Goal: Task Accomplishment & Management: Manage account settings

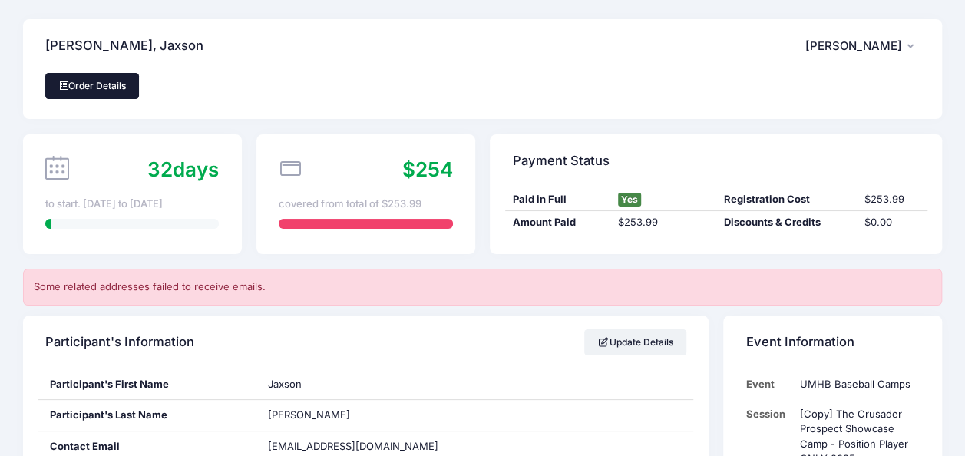
click at [122, 86] on link "Order Details" at bounding box center [92, 86] width 94 height 26
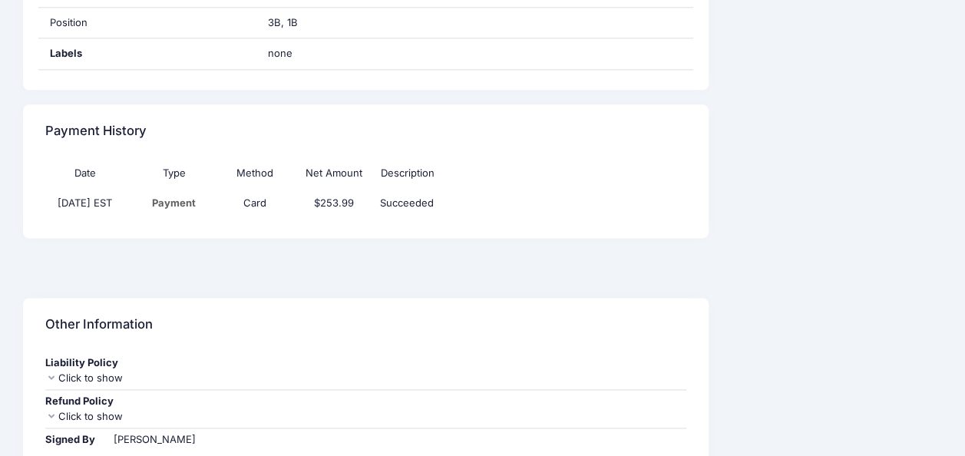
scroll to position [1176, 0]
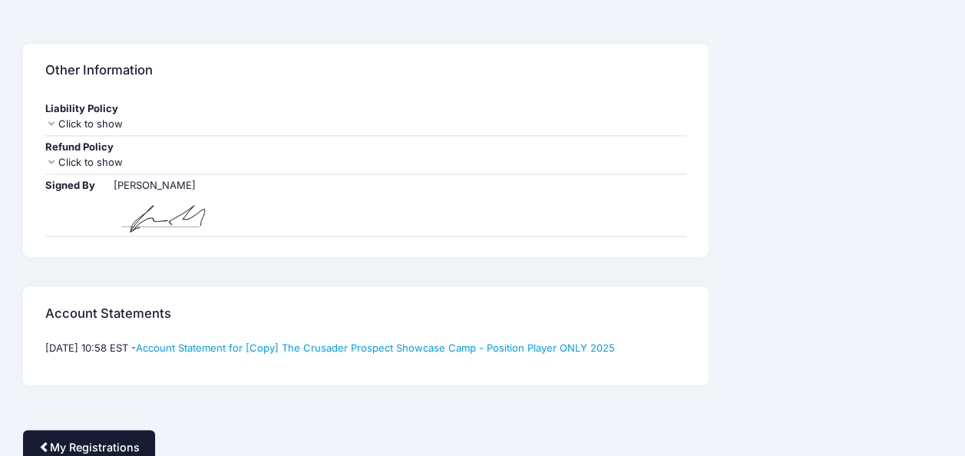
click at [96, 434] on link "My Registrations" at bounding box center [89, 446] width 132 height 33
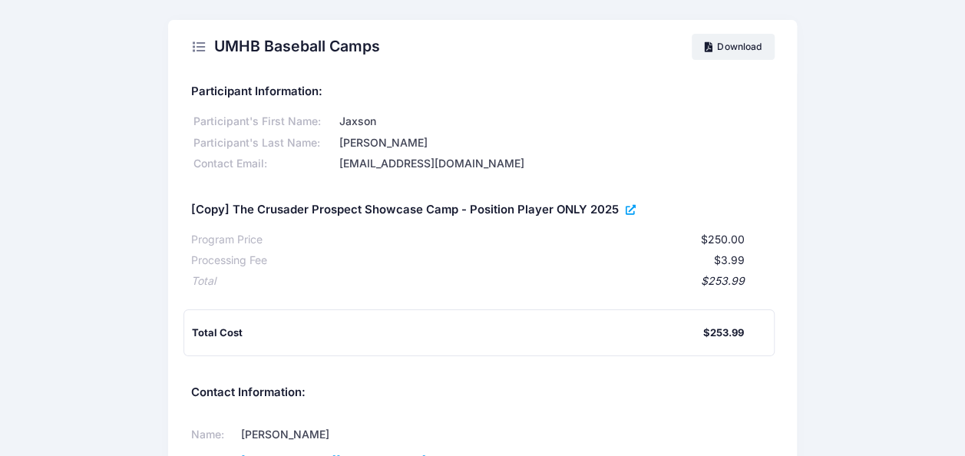
click at [626, 210] on icon at bounding box center [632, 210] width 12 height 0
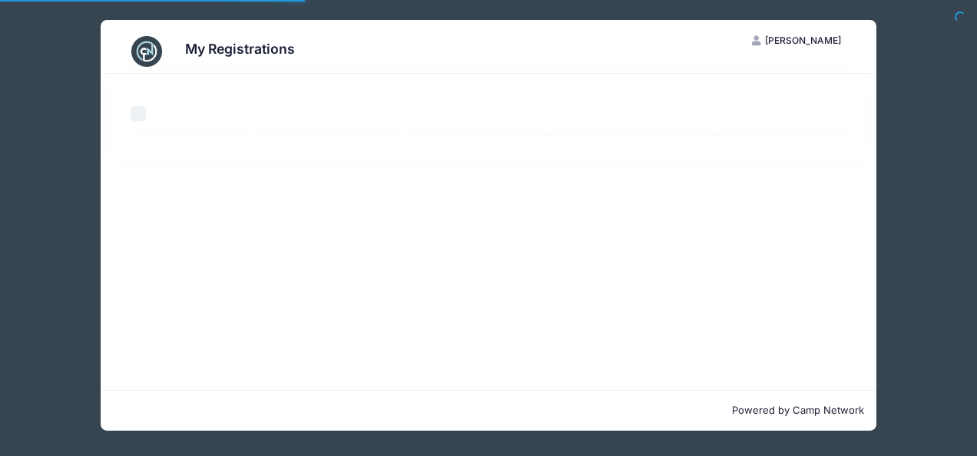
select select "50"
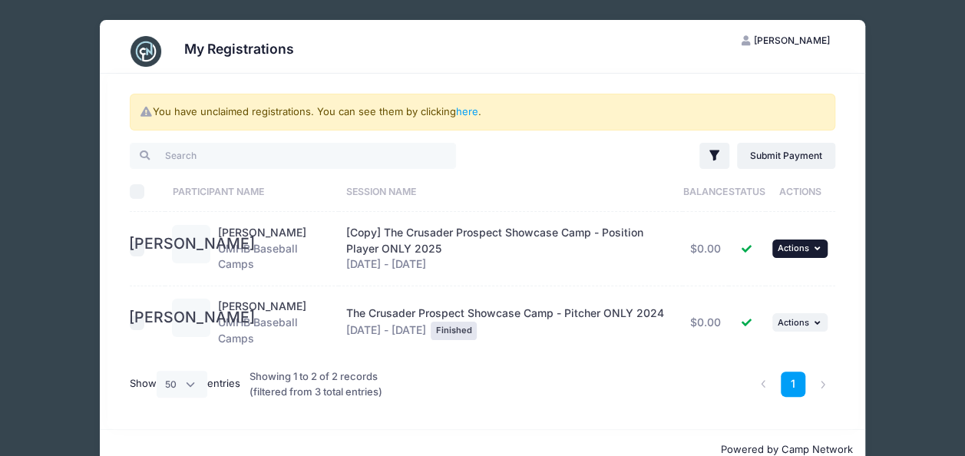
click at [828, 250] on button "... Actions" at bounding box center [800, 249] width 55 height 18
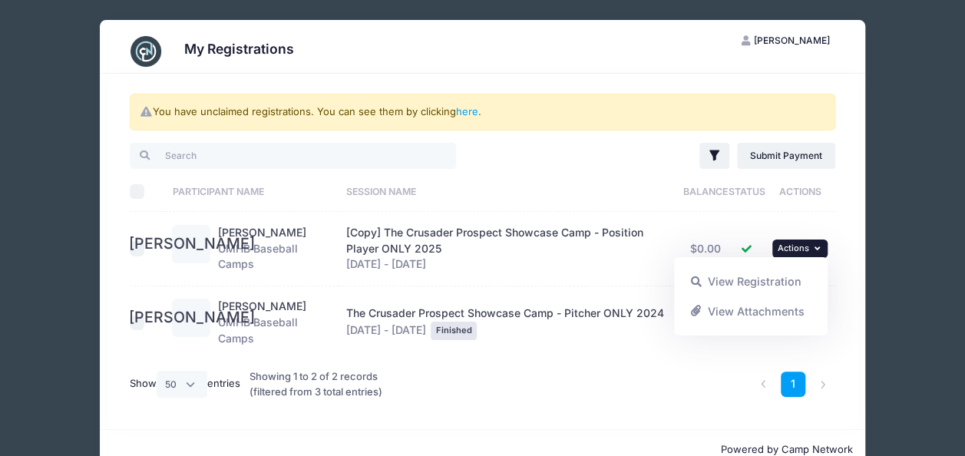
click at [137, 250] on input "checkbox" at bounding box center [137, 248] width 15 height 15
checkbox input "true"
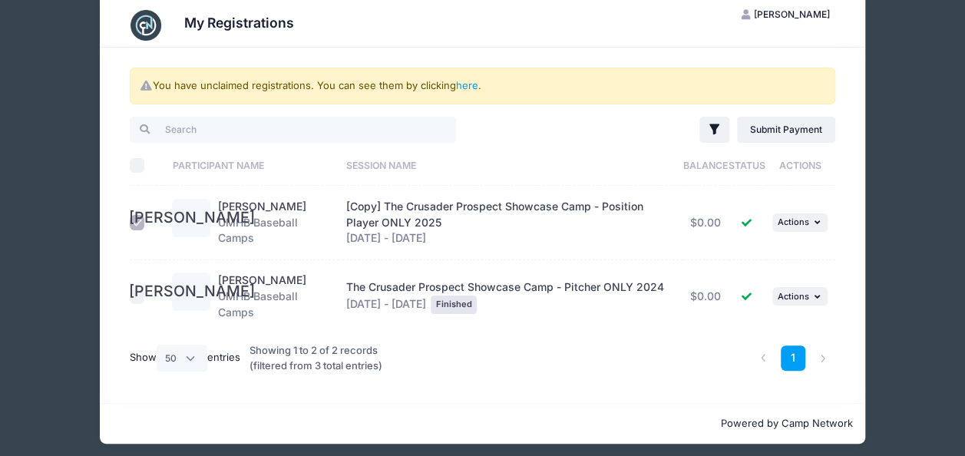
scroll to position [32, 0]
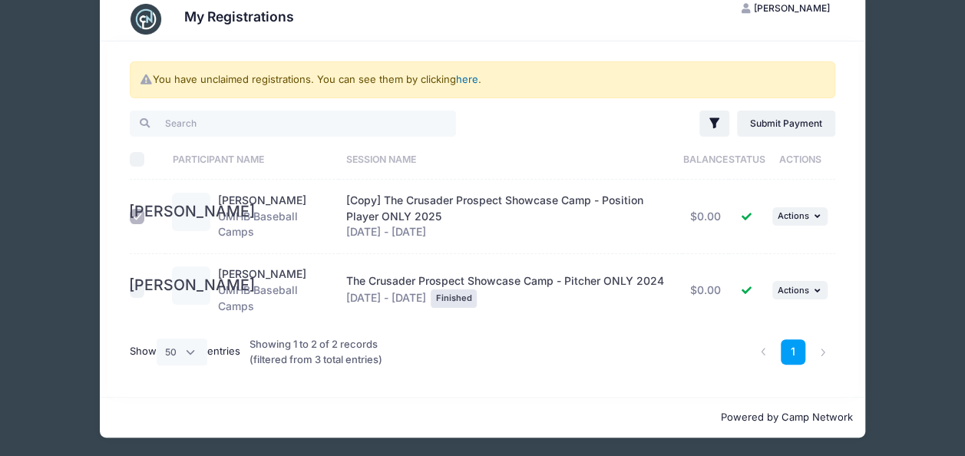
click at [464, 81] on link "here" at bounding box center [467, 79] width 22 height 12
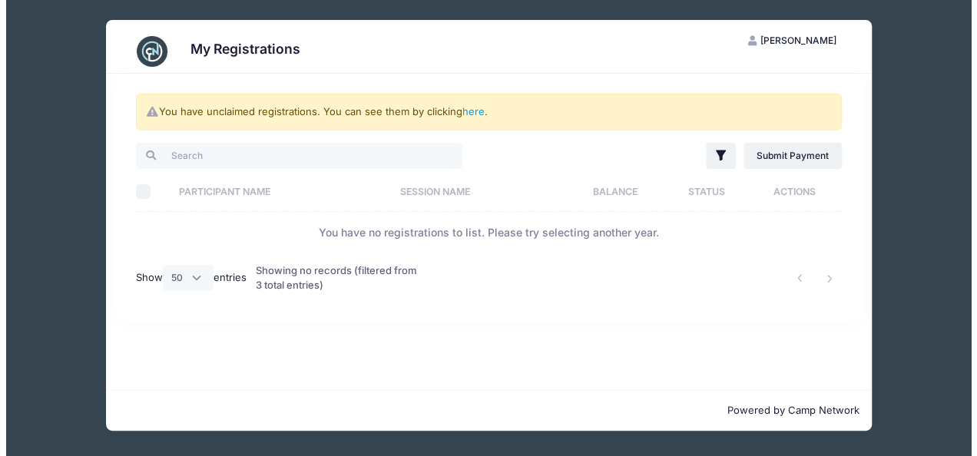
scroll to position [0, 0]
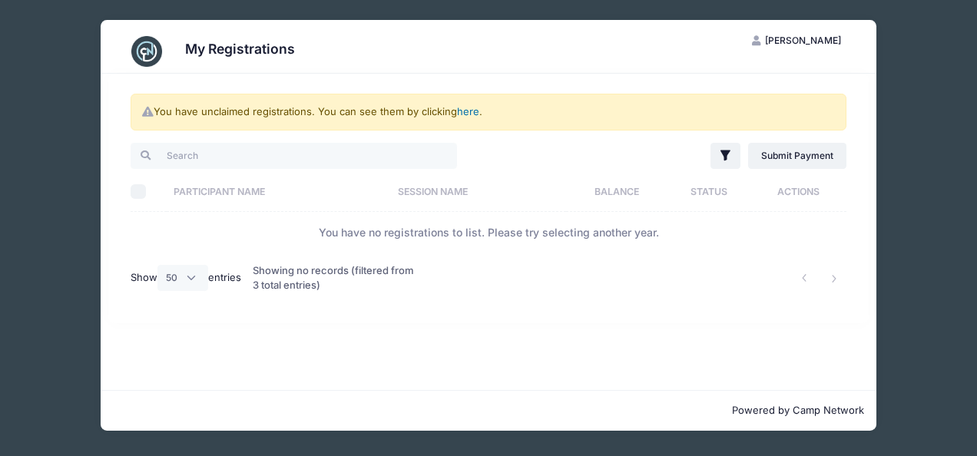
click at [478, 107] on link "here" at bounding box center [468, 111] width 22 height 12
click at [473, 111] on link "here" at bounding box center [468, 111] width 22 height 12
click at [472, 111] on link "here" at bounding box center [468, 111] width 22 height 12
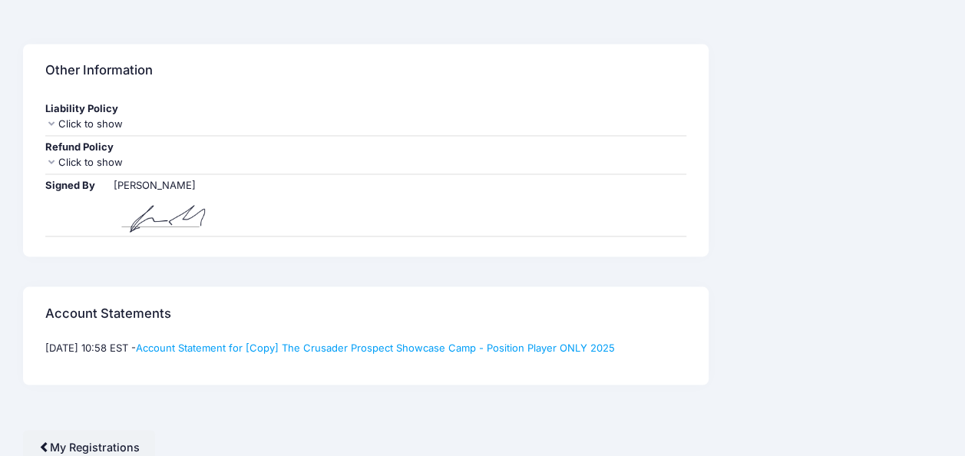
click at [541, 331] on div "Account Statements" at bounding box center [366, 313] width 686 height 54
click at [210, 341] on link "Account Statement for [Copy] The Crusader Prospect Showcase Camp - Position Pla…" at bounding box center [375, 347] width 479 height 12
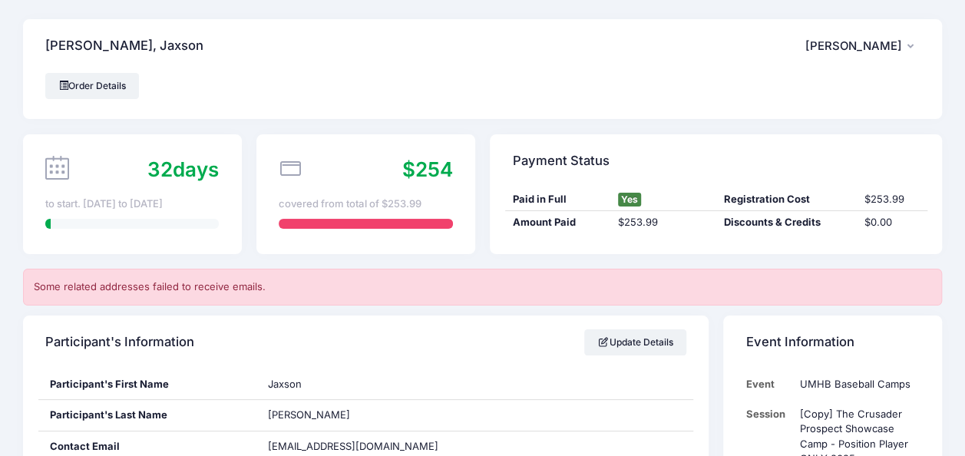
click at [838, 46] on span "[PERSON_NAME]" at bounding box center [854, 46] width 97 height 14
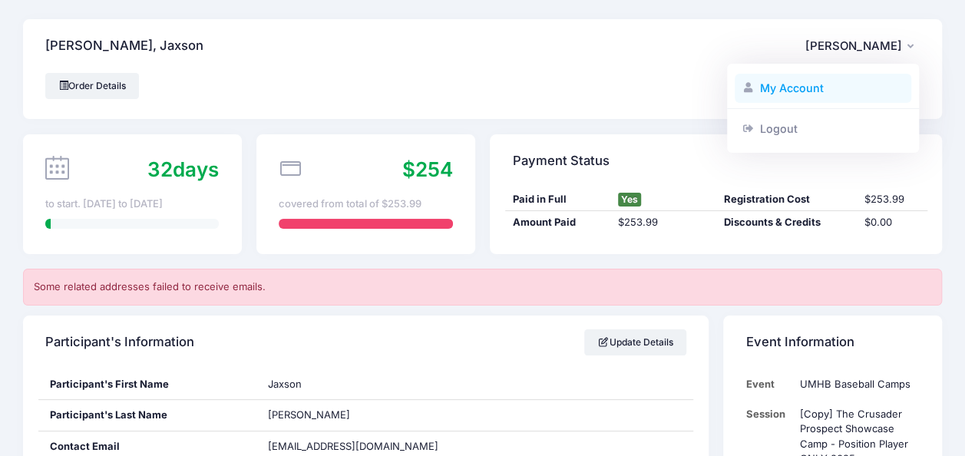
click at [799, 84] on link "My Account" at bounding box center [823, 88] width 177 height 29
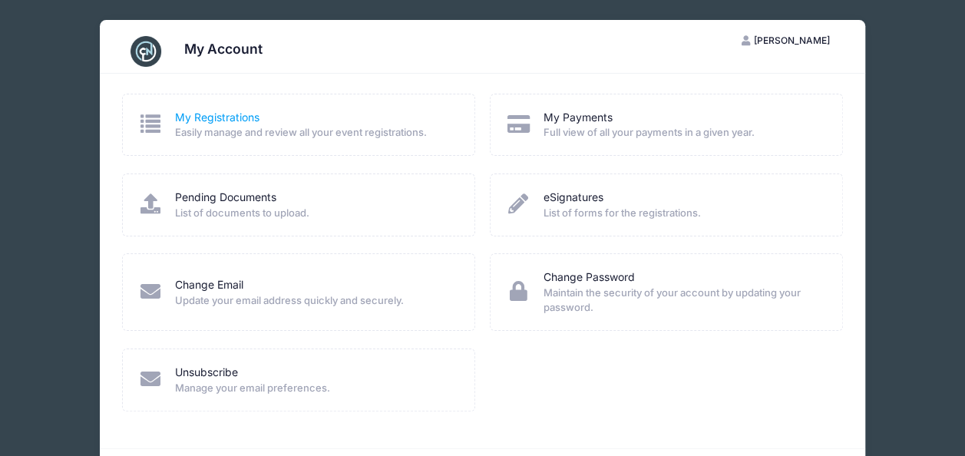
click at [210, 117] on link "My Registrations" at bounding box center [217, 118] width 84 height 16
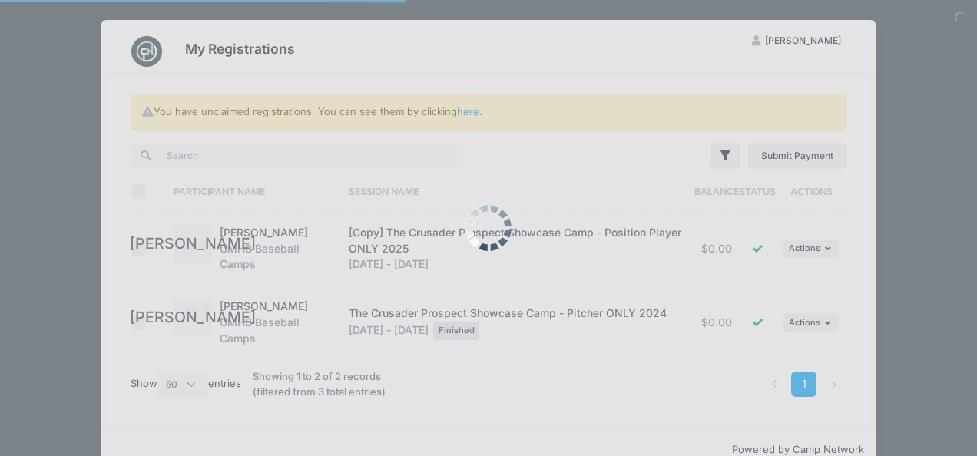
select select "50"
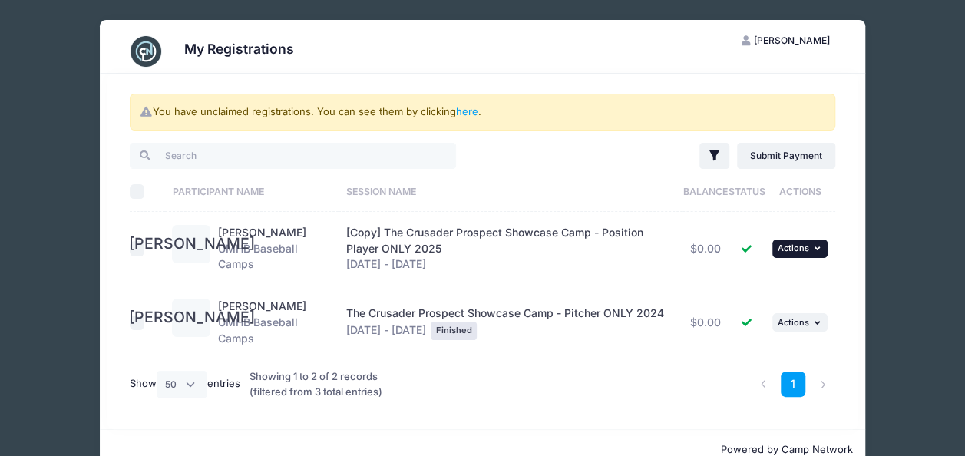
click at [816, 257] on td "... Actions View Registration View Attachments" at bounding box center [801, 249] width 71 height 74
click at [821, 250] on icon "button" at bounding box center [818, 248] width 9 height 8
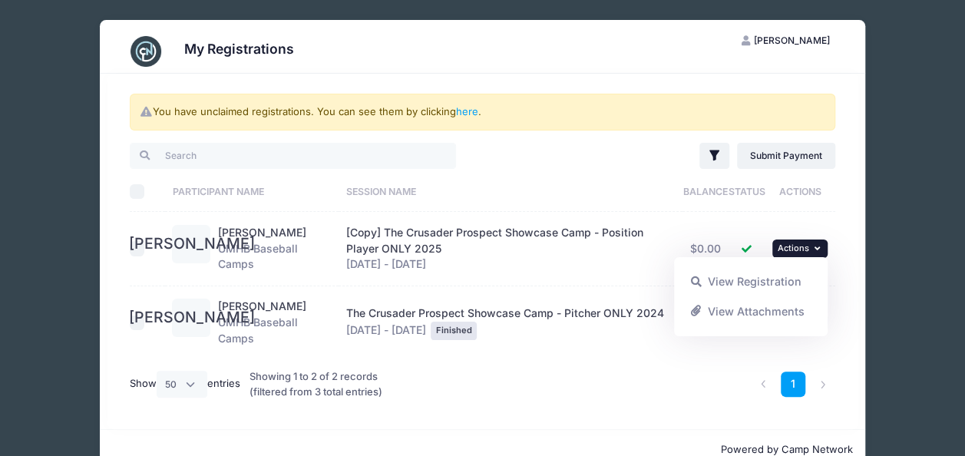
click at [782, 276] on link "View Registration" at bounding box center [751, 281] width 139 height 29
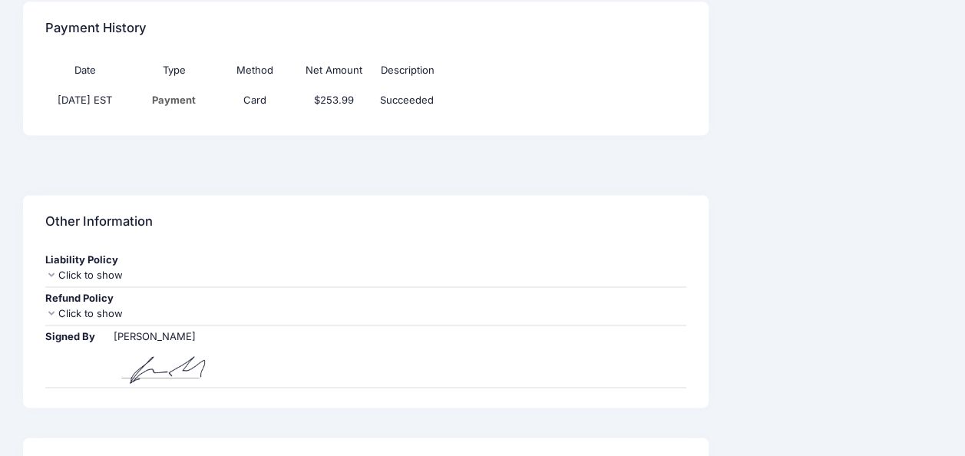
scroll to position [1176, 0]
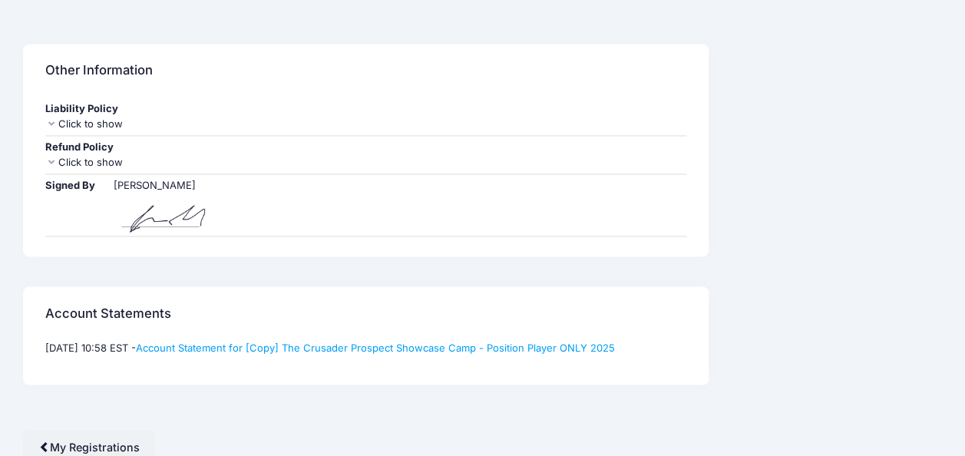
click at [98, 155] on div "Click to show" at bounding box center [365, 162] width 640 height 15
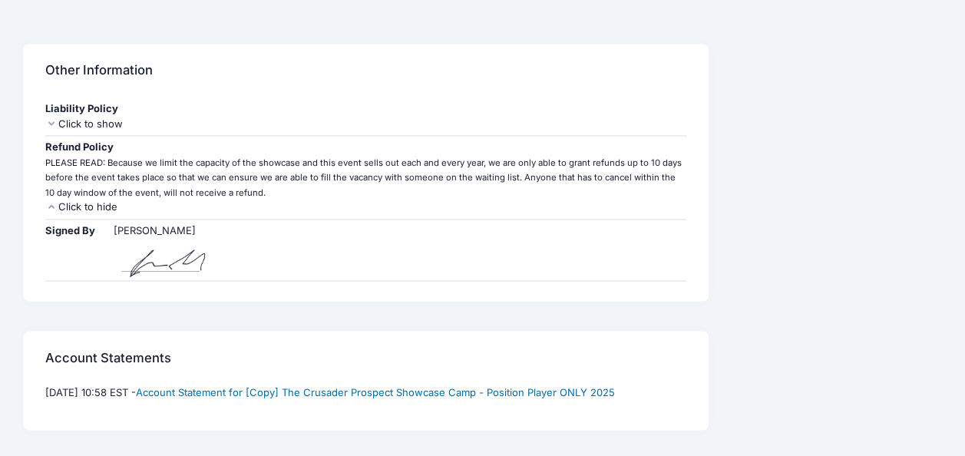
click at [384, 386] on link "Account Statement for [Copy] The Crusader Prospect Showcase Camp - Position Pla…" at bounding box center [375, 392] width 479 height 12
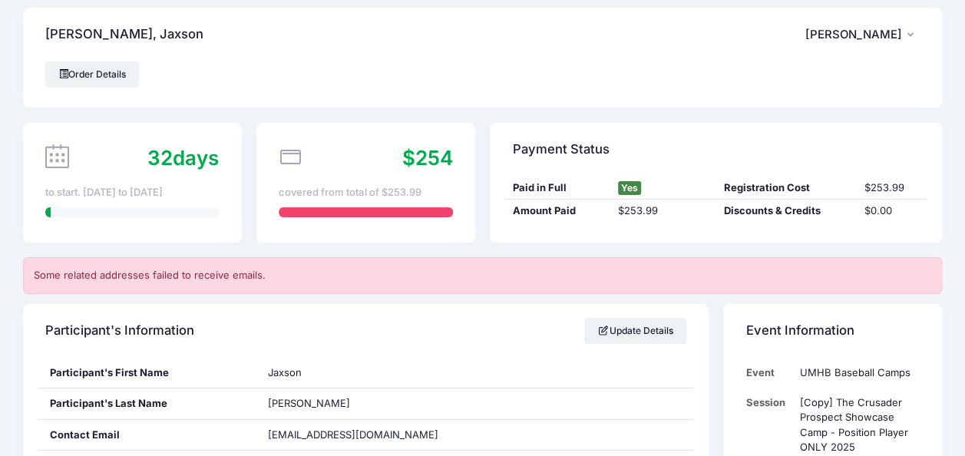
scroll to position [0, 0]
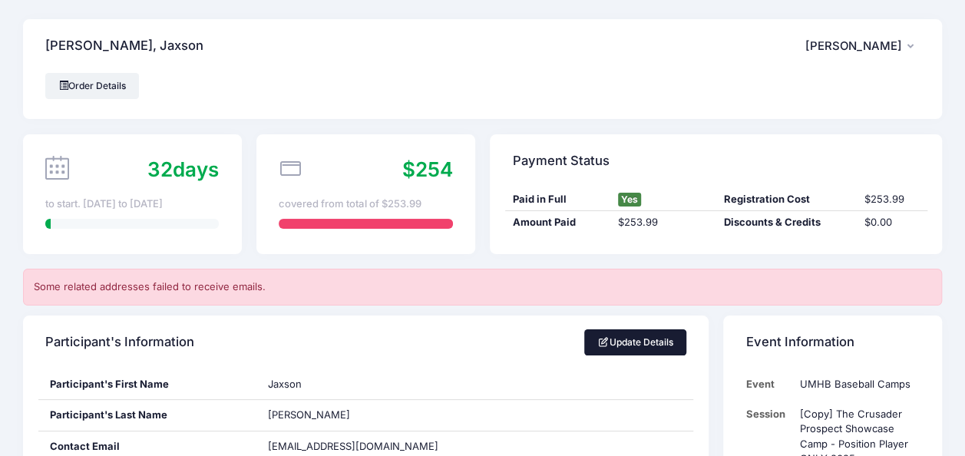
click at [644, 339] on link "Update Details" at bounding box center [635, 342] width 102 height 26
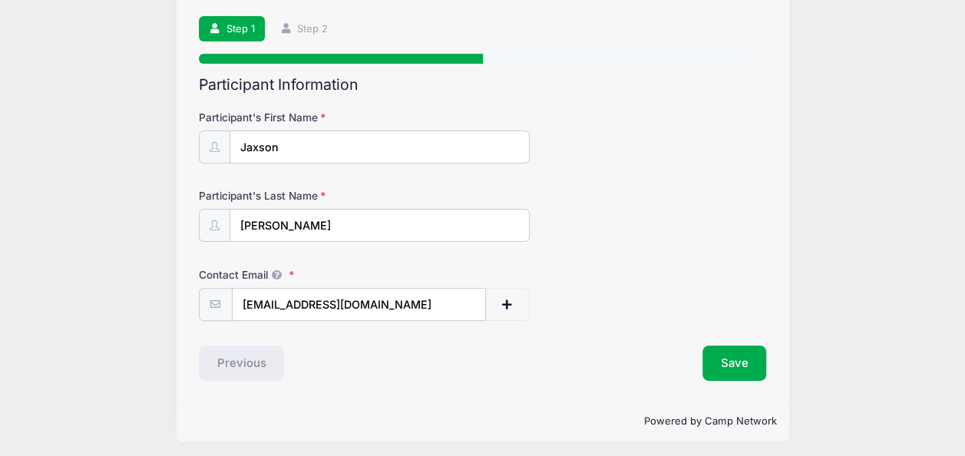
scroll to position [96, 0]
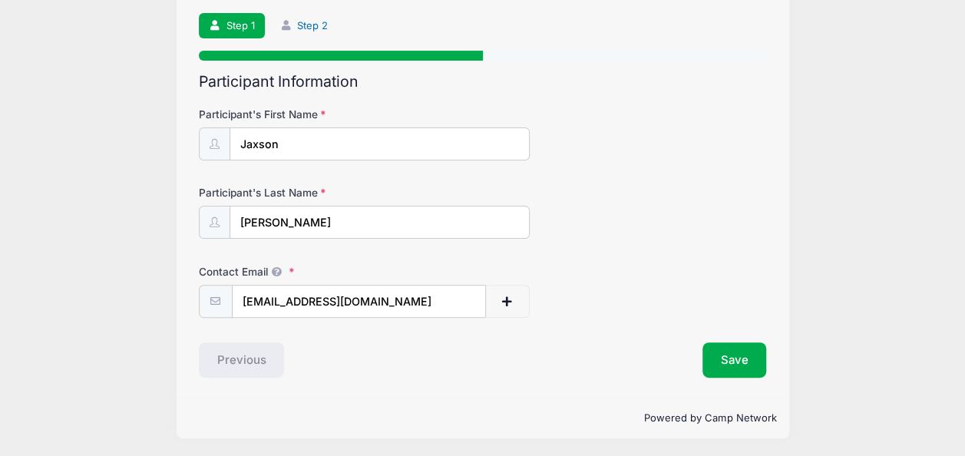
click at [286, 26] on icon at bounding box center [286, 26] width 12 height 10
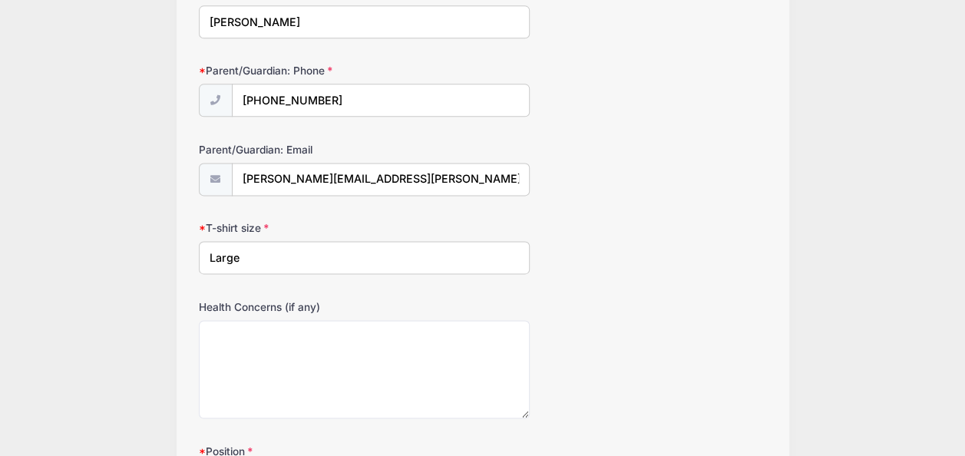
scroll to position [1132, 0]
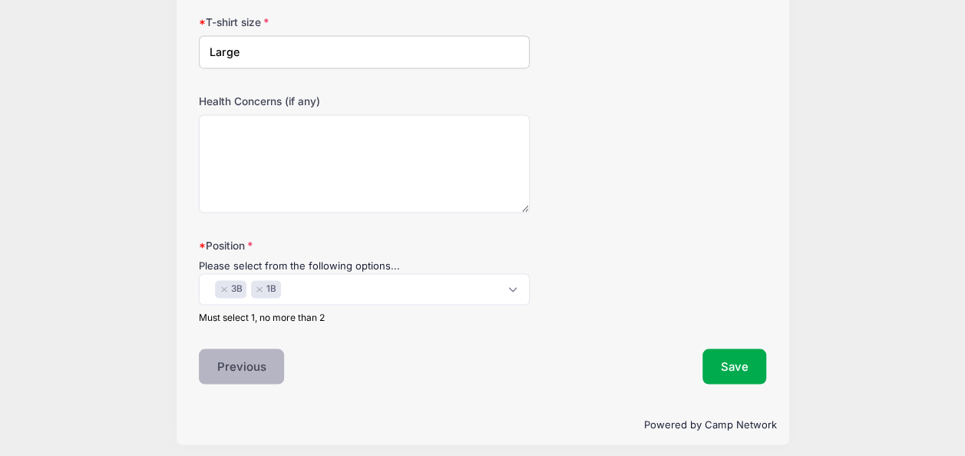
click at [223, 362] on button "Previous" at bounding box center [242, 366] width 86 height 35
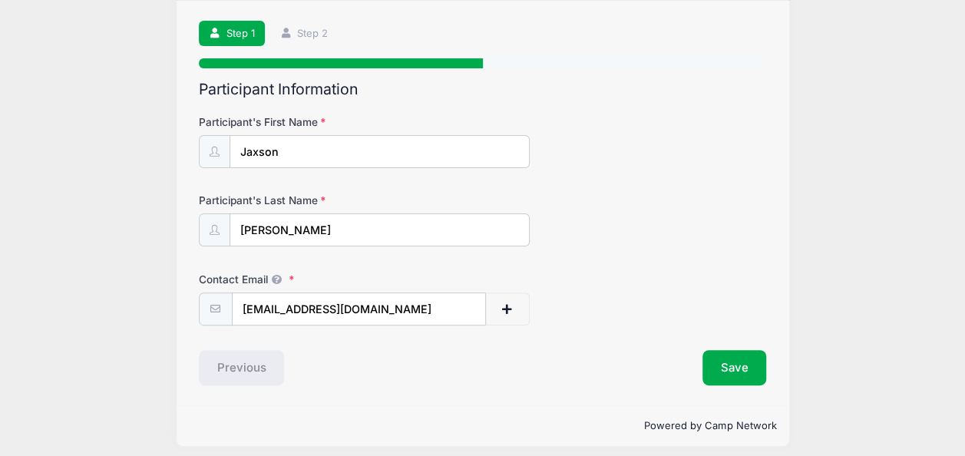
scroll to position [96, 0]
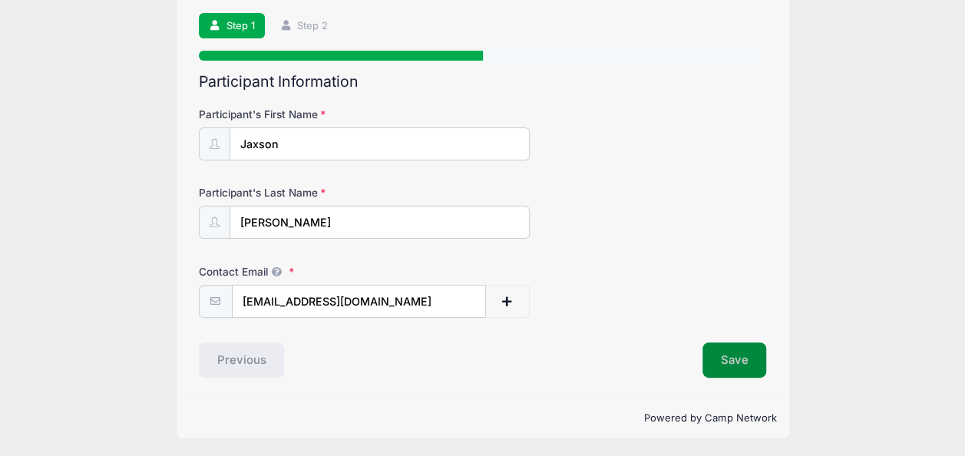
click at [723, 360] on button "Save" at bounding box center [735, 360] width 65 height 35
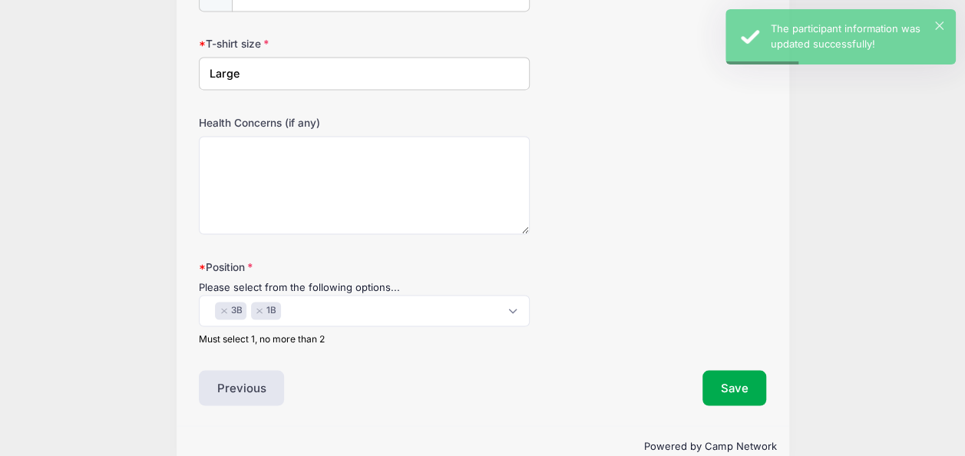
scroll to position [1132, 0]
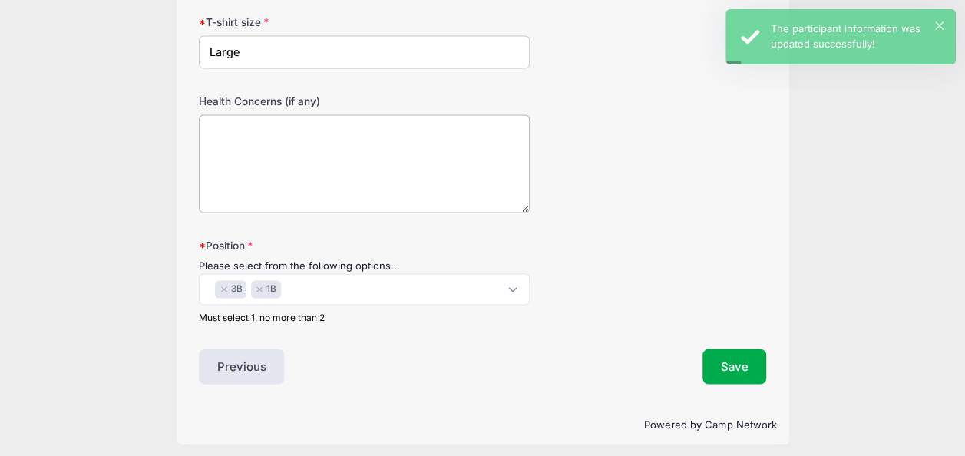
click at [387, 169] on textarea "Health Concerns (if any)" at bounding box center [364, 163] width 331 height 99
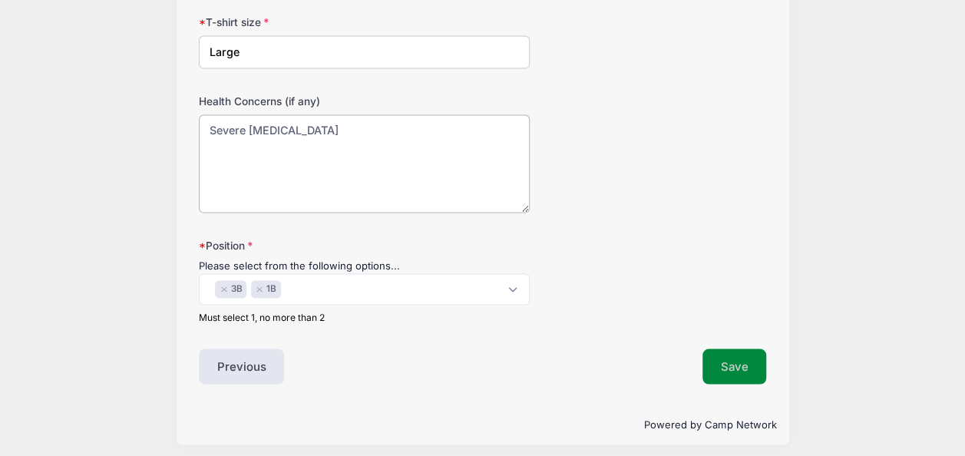
type textarea "Severe Peanut Allergy"
click at [730, 356] on button "Save" at bounding box center [735, 366] width 65 height 35
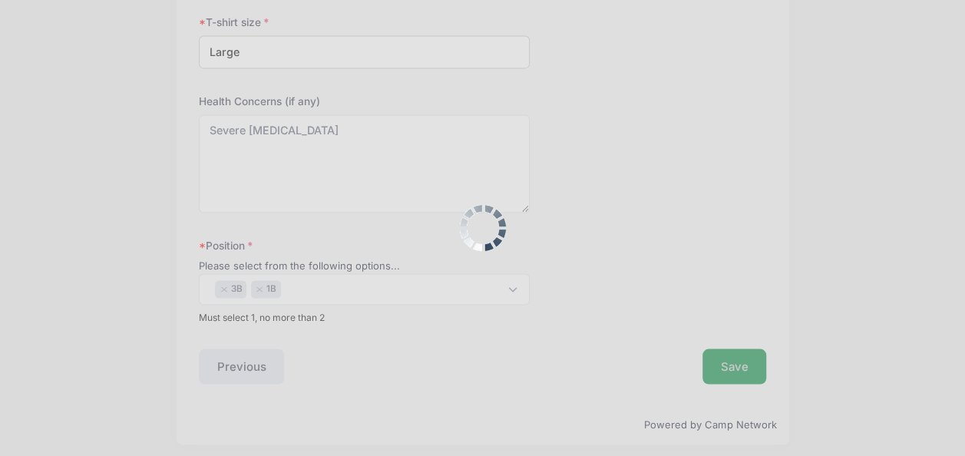
scroll to position [0, 0]
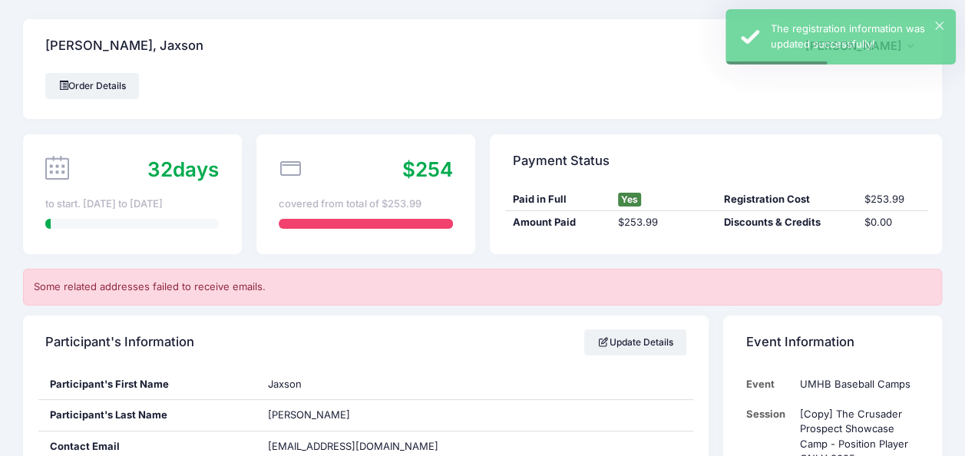
click at [167, 284] on div "Some related addresses failed to receive emails." at bounding box center [482, 287] width 919 height 37
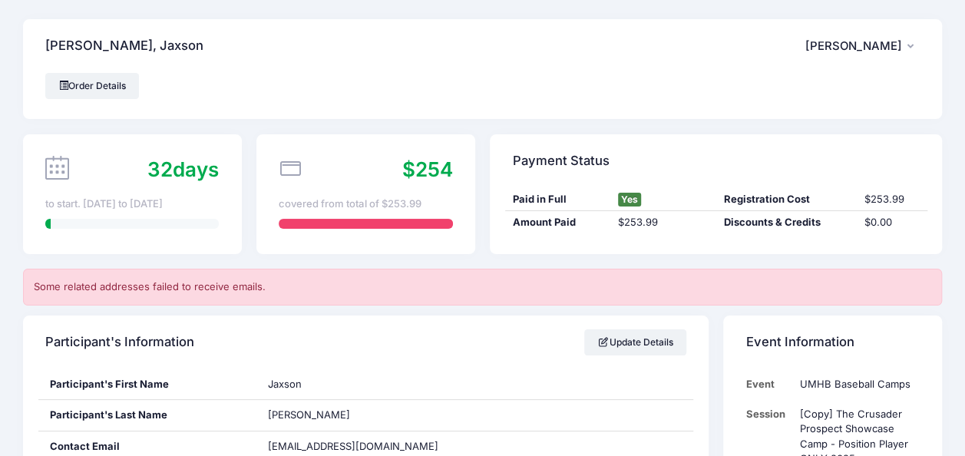
click at [52, 168] on icon at bounding box center [57, 168] width 24 height 24
click at [63, 169] on icon at bounding box center [57, 168] width 24 height 24
drag, startPoint x: 230, startPoint y: 163, endPoint x: 166, endPoint y: 167, distance: 64.7
click at [230, 163] on div "32 days to start. [DATE] to [DATE]" at bounding box center [132, 194] width 219 height 120
click at [166, 167] on span "32" at bounding box center [159, 169] width 25 height 24
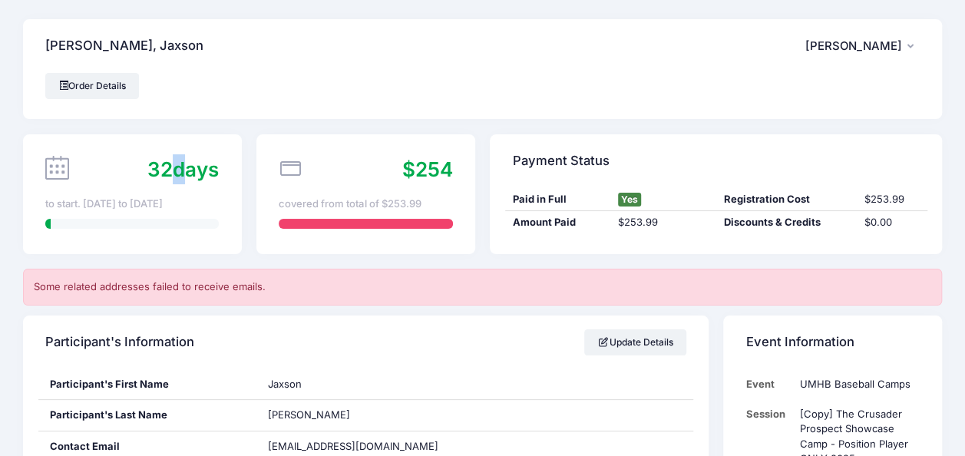
click at [167, 167] on span "32" at bounding box center [159, 169] width 25 height 24
drag, startPoint x: 550, startPoint y: 215, endPoint x: 579, endPoint y: 217, distance: 29.2
click at [550, 216] on div "Amount Paid" at bounding box center [557, 222] width 105 height 15
click at [856, 28] on button "JA Jaxson Armstrong" at bounding box center [863, 45] width 114 height 35
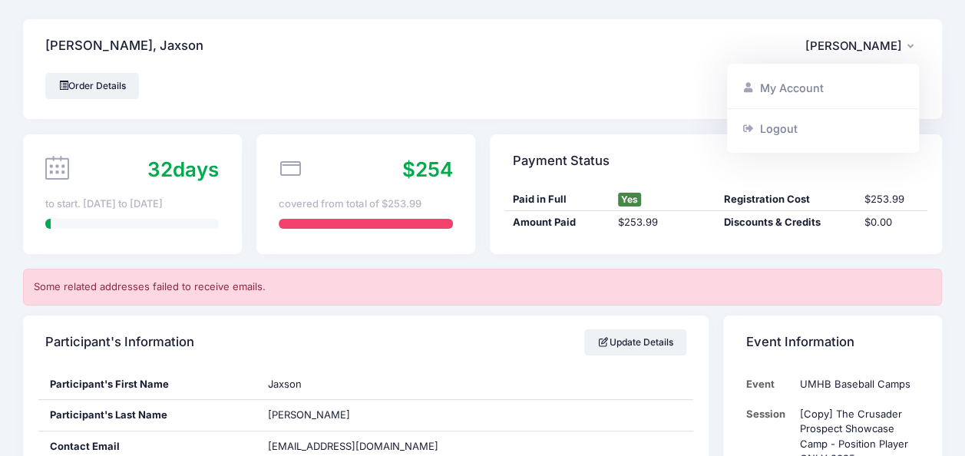
click at [852, 40] on span "Jaxson Armstrong" at bounding box center [854, 46] width 97 height 14
click at [78, 85] on link "Order Details" at bounding box center [92, 86] width 94 height 26
click at [859, 43] on span "Jaxson Armstrong" at bounding box center [854, 46] width 97 height 14
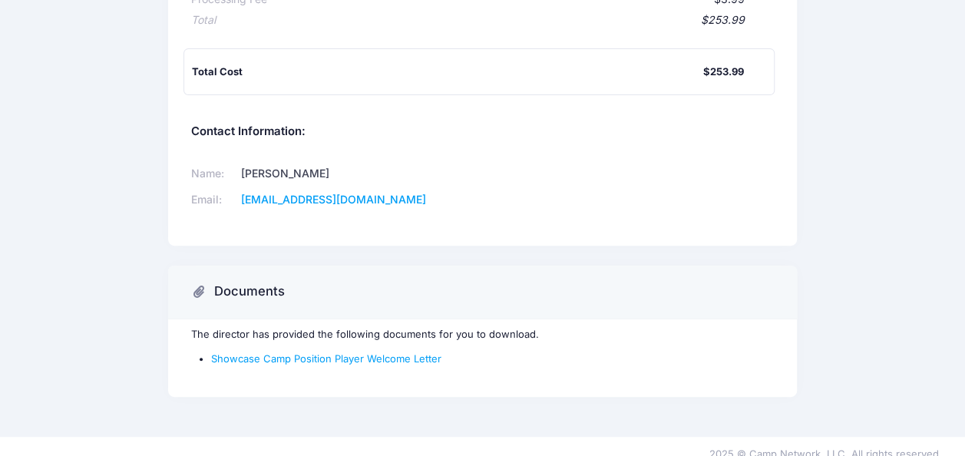
scroll to position [276, 0]
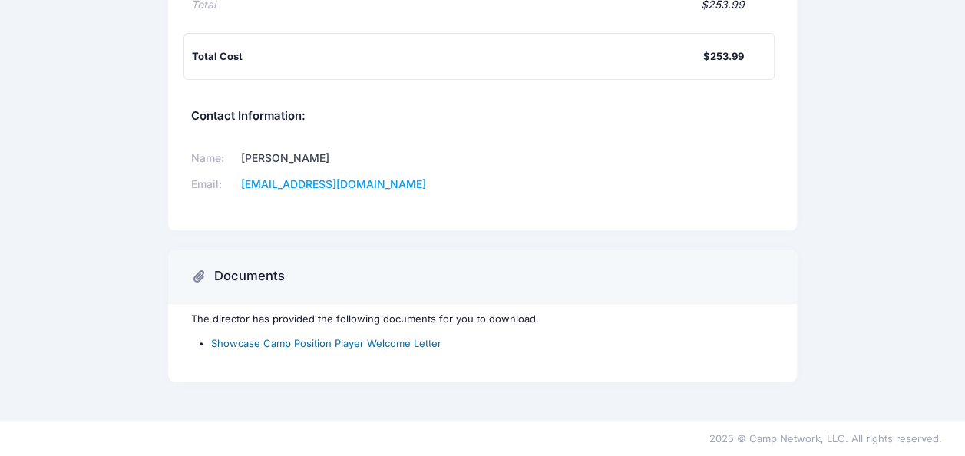
click at [414, 339] on link "Showcase Camp Position Player Welcome Letter" at bounding box center [326, 343] width 230 height 12
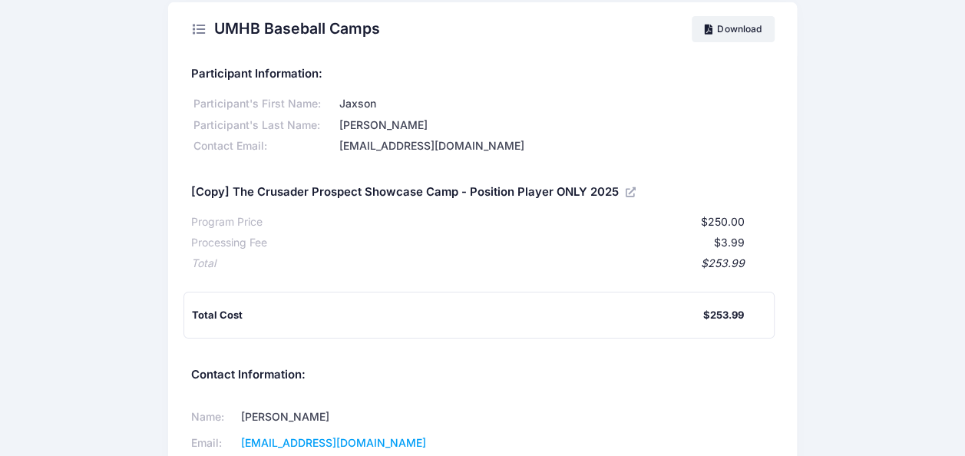
scroll to position [0, 0]
